Goal: Navigation & Orientation: Find specific page/section

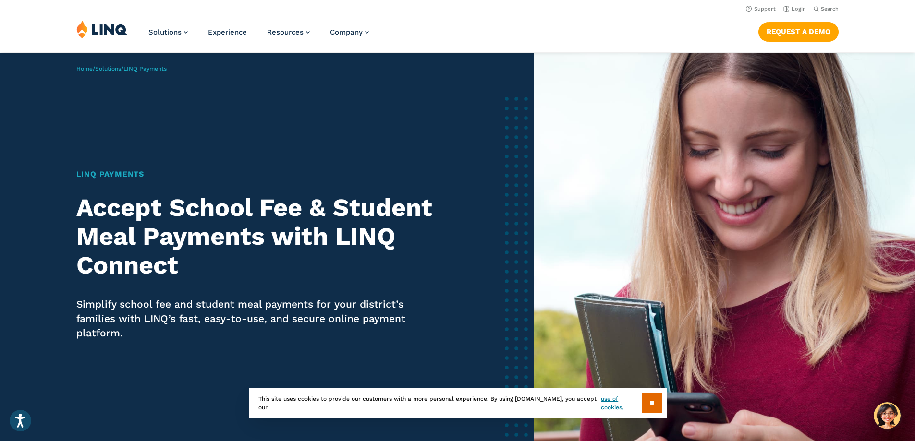
click at [885, 38] on div "Solutions Nutrition Overview NEW School Nutrition Suite School Nutrition State …" at bounding box center [457, 36] width 915 height 32
click at [795, 8] on link "Login" at bounding box center [794, 9] width 23 height 6
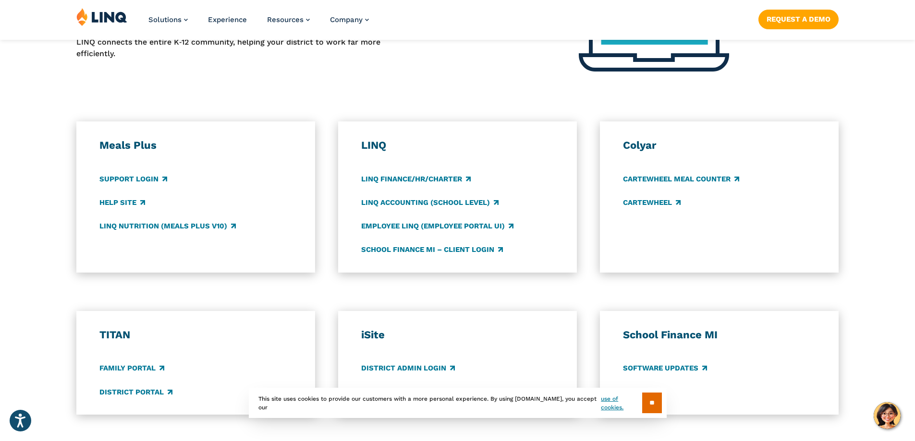
scroll to position [480, 0]
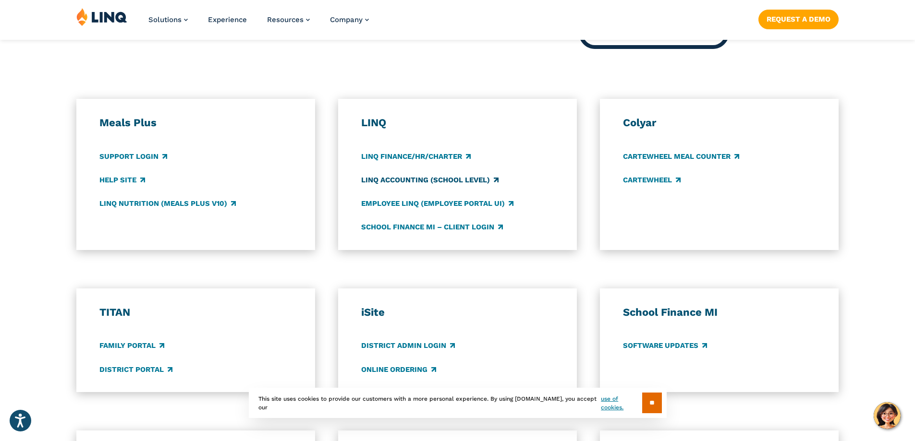
click at [456, 180] on link "LINQ Accounting (school level)" at bounding box center [429, 180] width 137 height 11
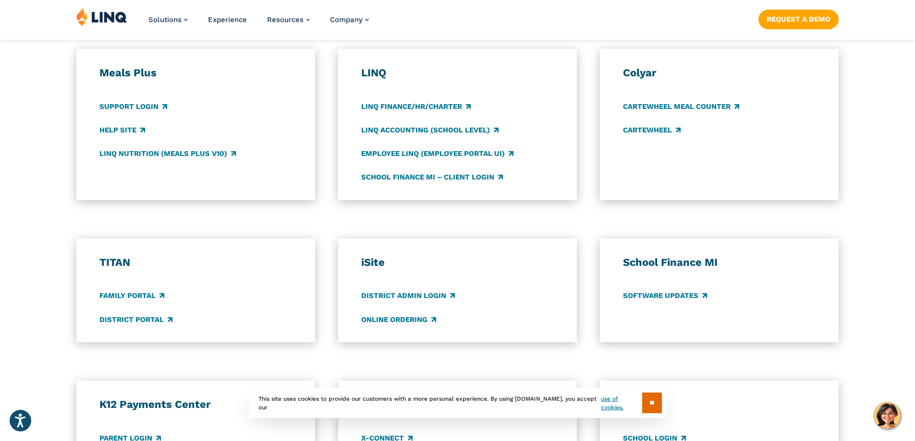
scroll to position [721, 0]
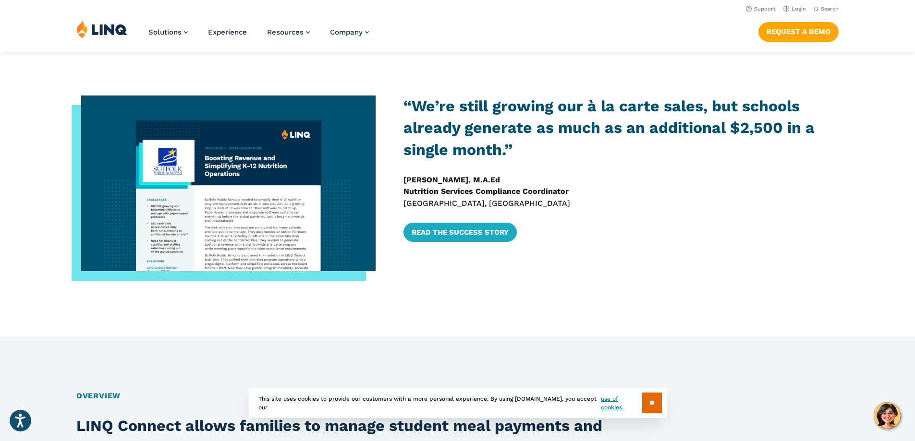
scroll to position [477, 0]
